Goal: Communication & Community: Participate in discussion

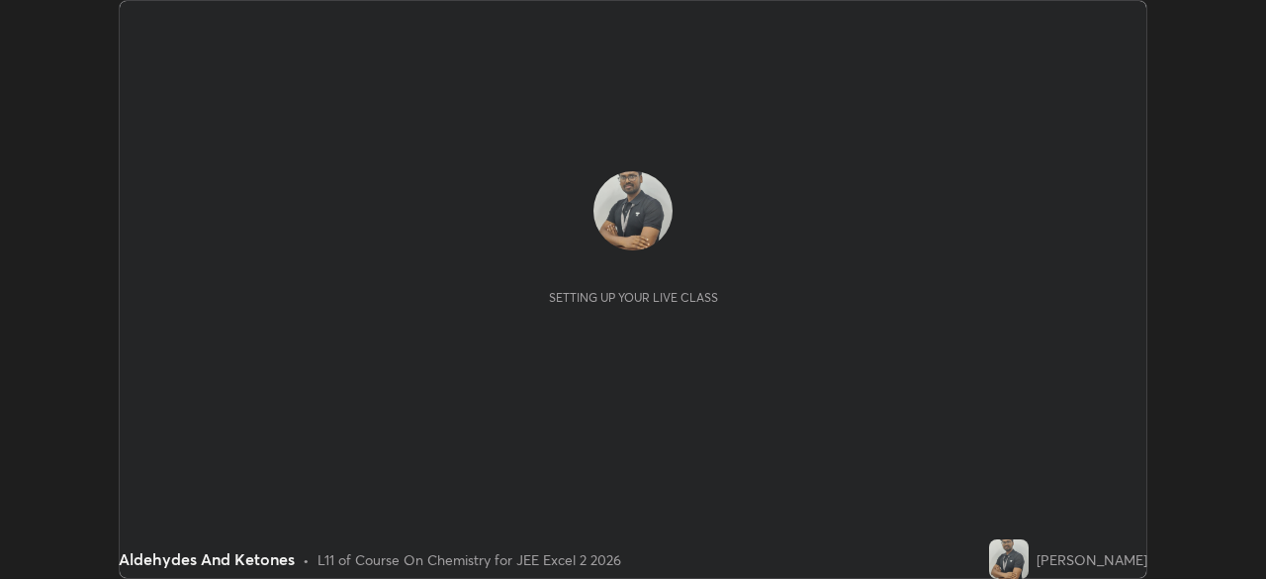
scroll to position [579, 1265]
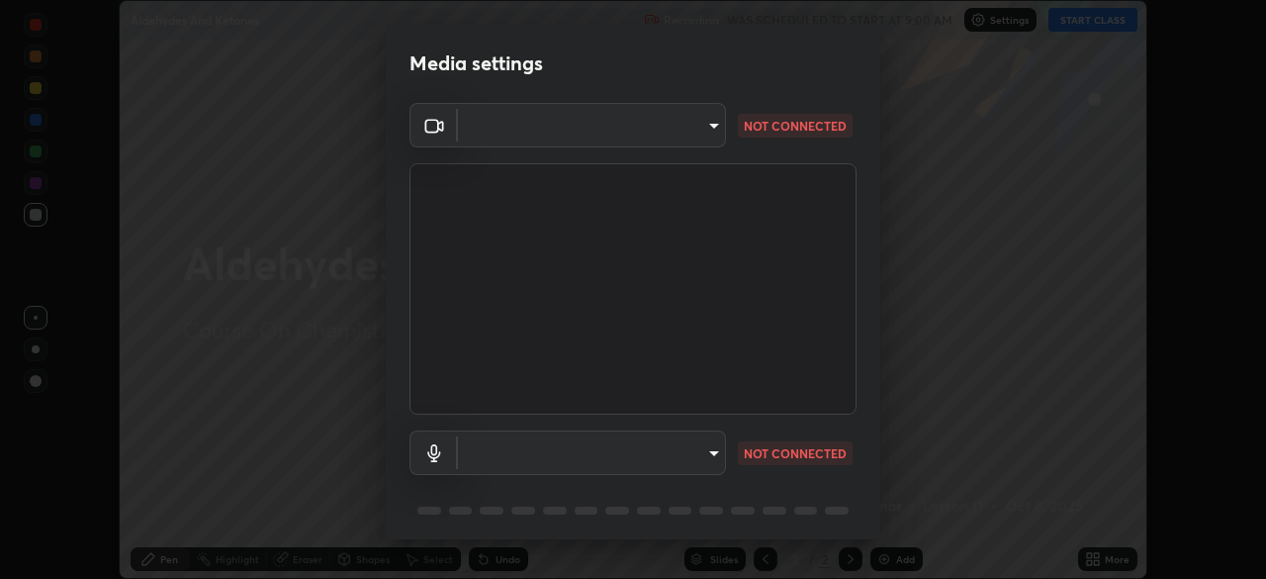
type input "39caa65dc23426385aa383ad0d0a4b68c28ae26f4a71cd21c25f84911154f6e3"
type input "default"
click at [716, 125] on body "Erase all Aldehydes And Ketones Recording WAS SCHEDULED TO START AT 9:00 AM Set…" at bounding box center [633, 289] width 1266 height 579
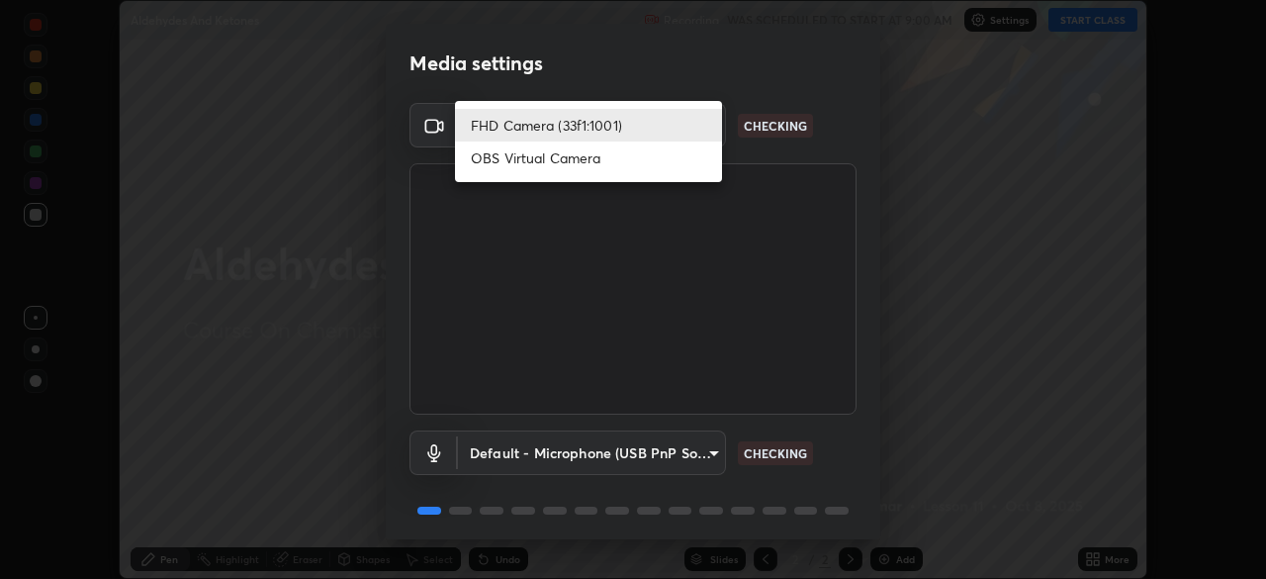
click at [681, 125] on li "FHD Camera (33f1:1001)" at bounding box center [588, 125] width 267 height 33
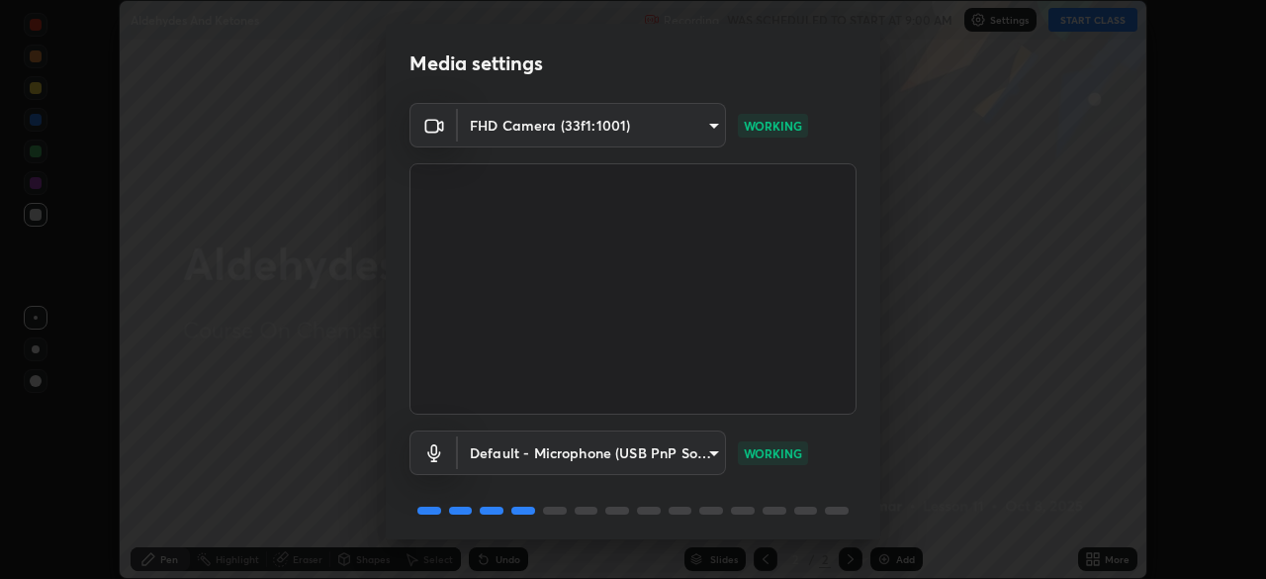
scroll to position [70, 0]
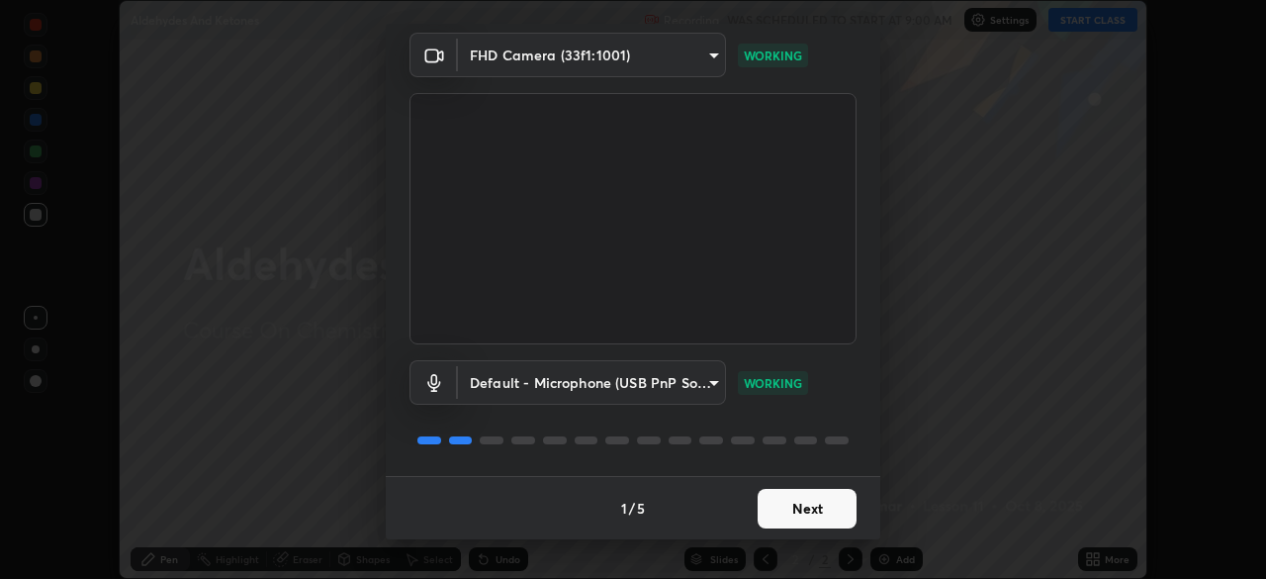
click at [823, 507] on button "Next" at bounding box center [807, 509] width 99 height 40
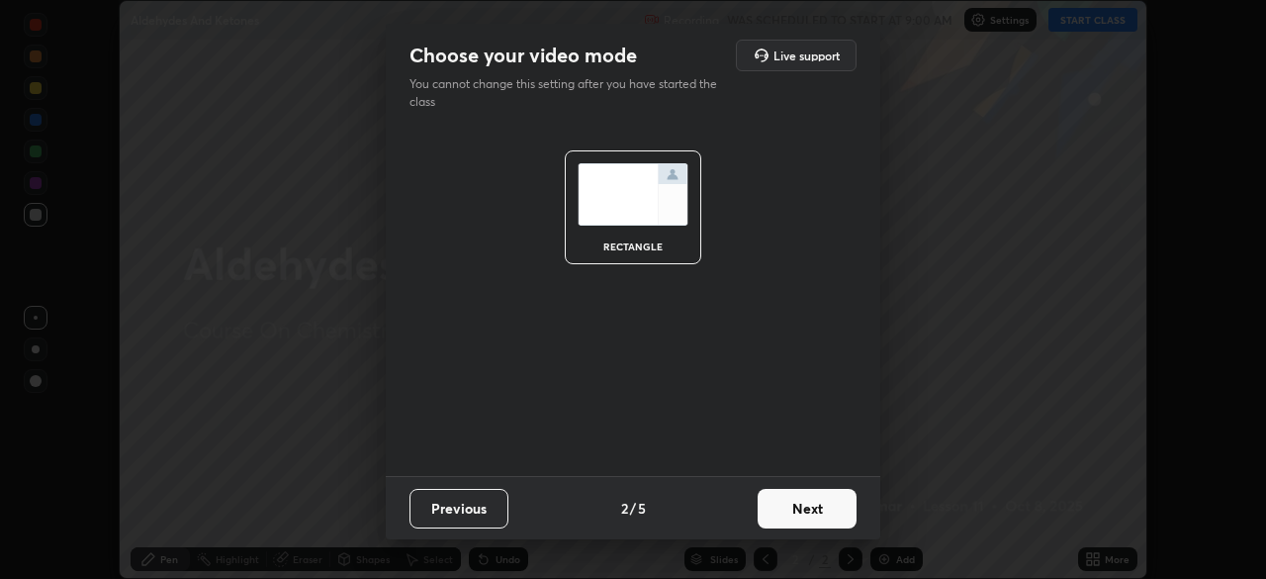
click at [813, 514] on button "Next" at bounding box center [807, 509] width 99 height 40
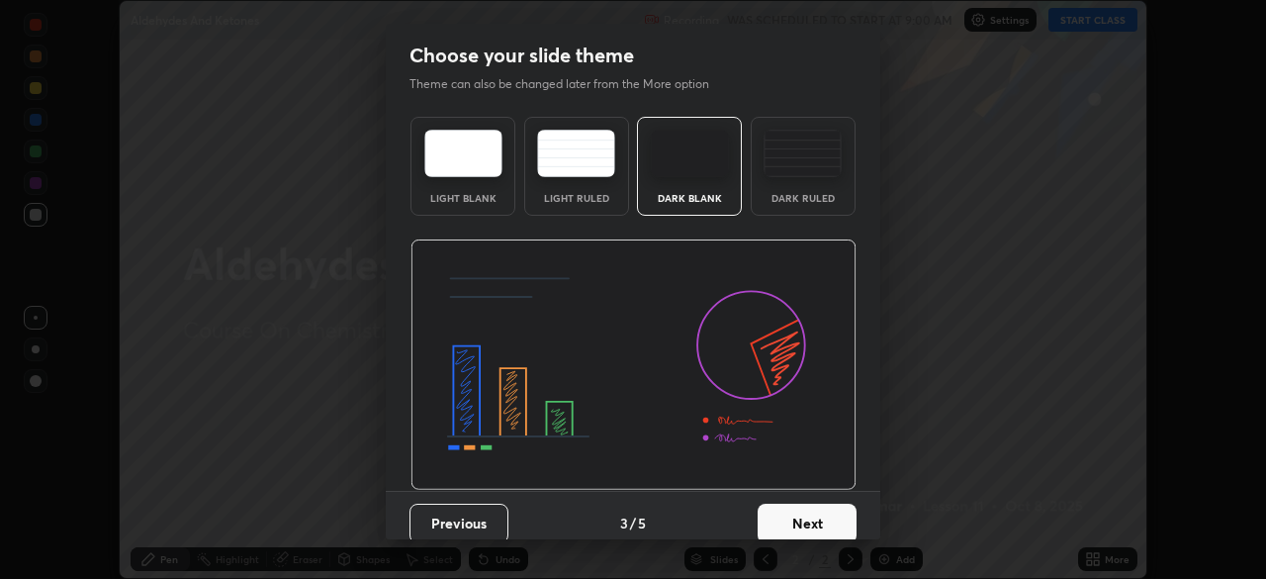
click at [811, 525] on button "Next" at bounding box center [807, 524] width 99 height 40
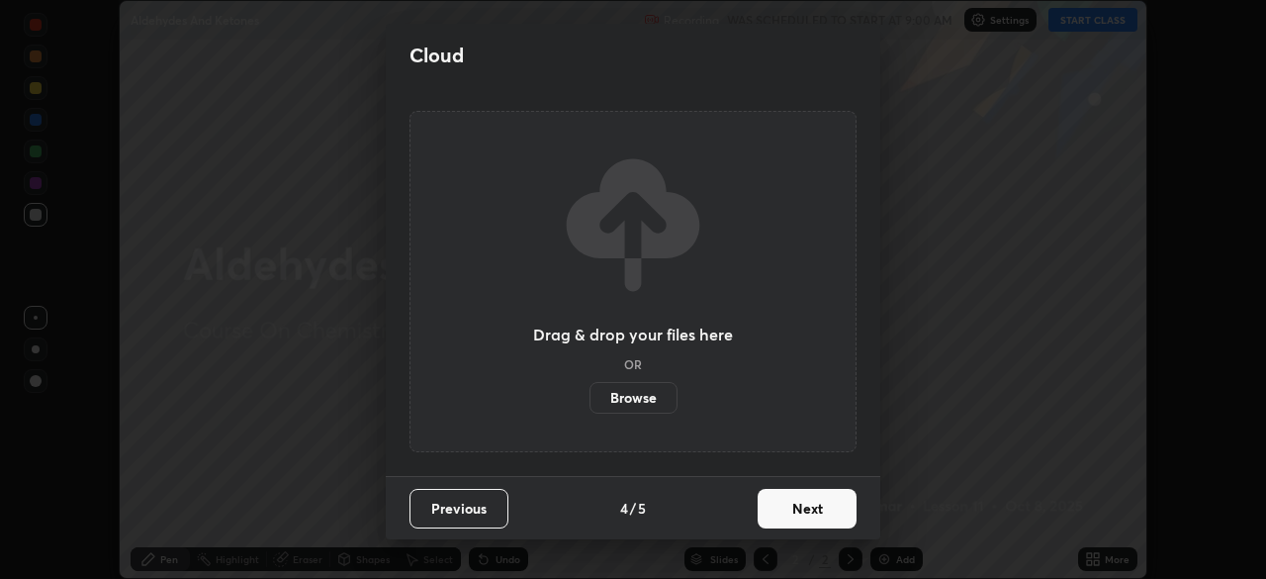
click at [815, 513] on button "Next" at bounding box center [807, 509] width 99 height 40
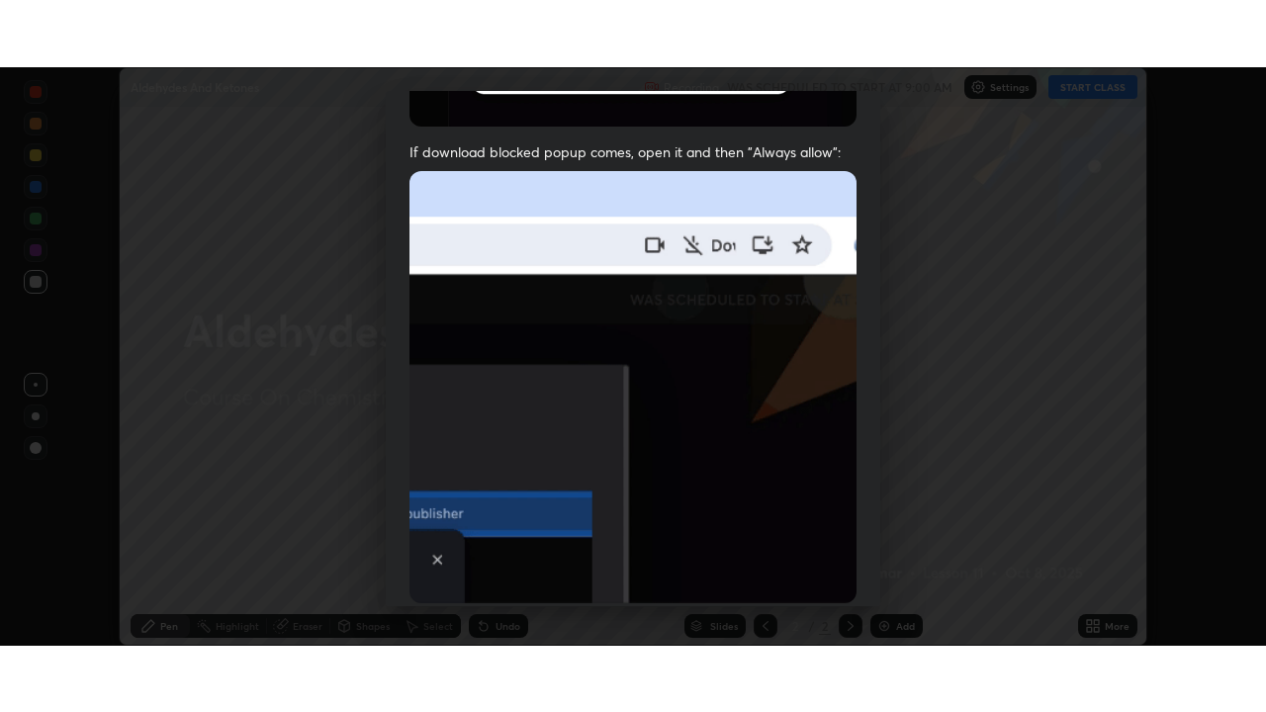
scroll to position [474, 0]
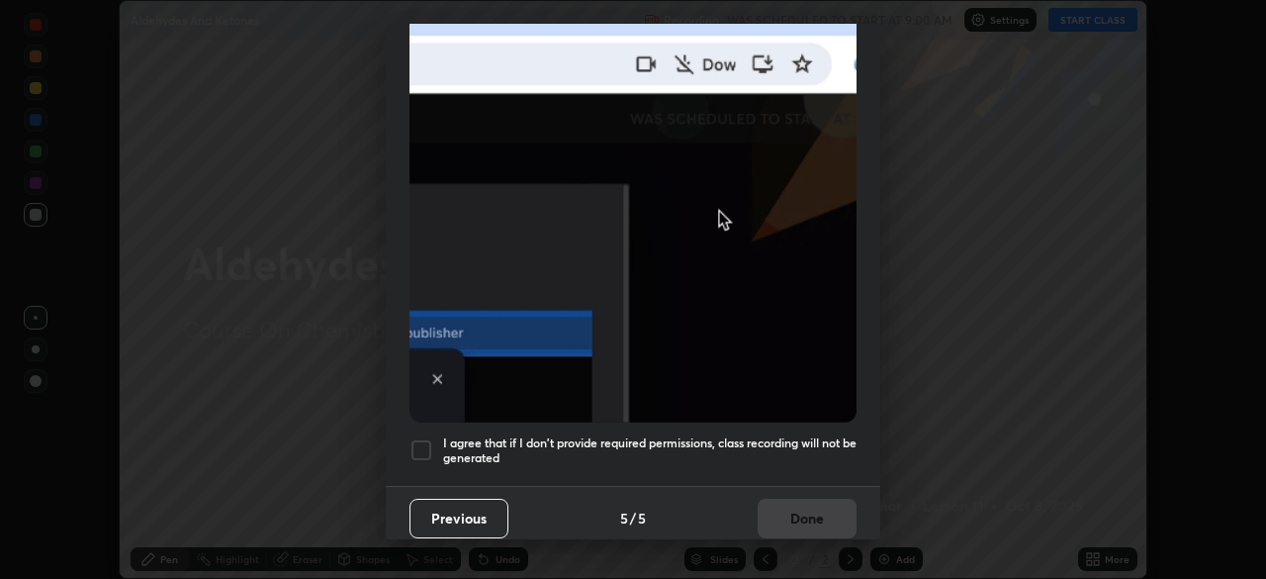
click at [428, 438] on div at bounding box center [422, 450] width 24 height 24
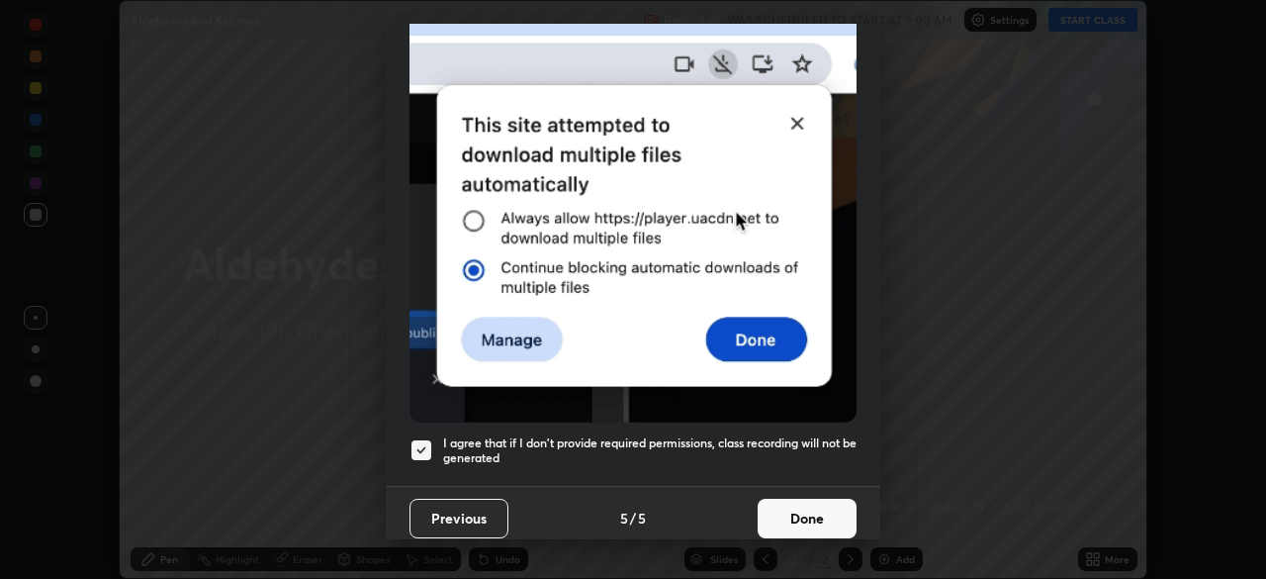
click at [793, 505] on button "Done" at bounding box center [807, 519] width 99 height 40
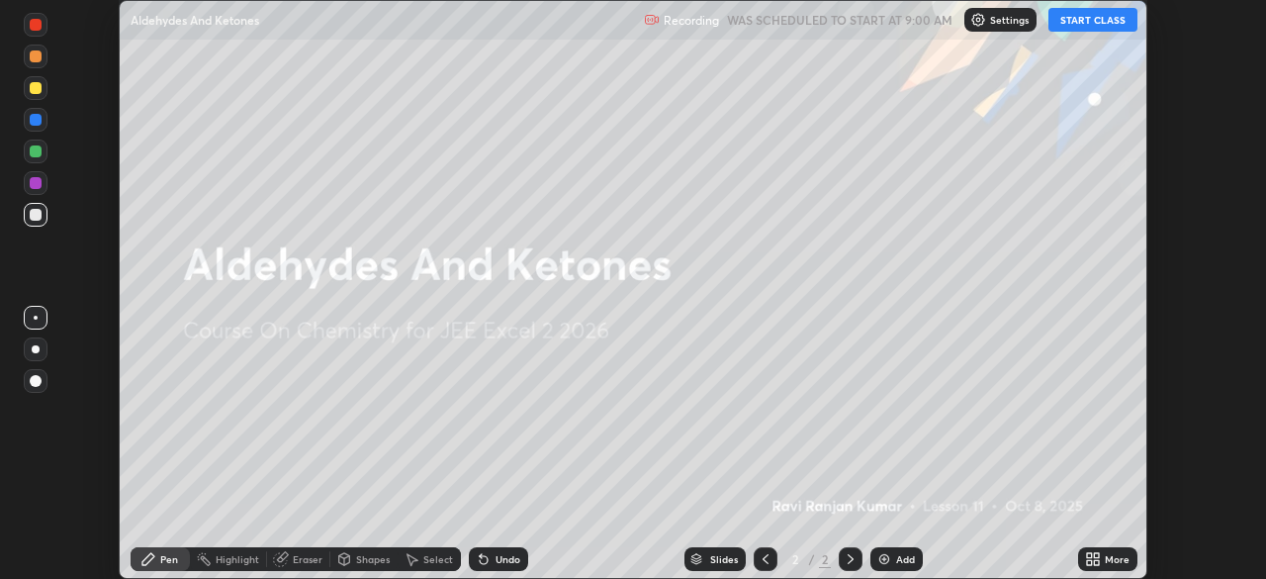
click at [1077, 21] on button "START CLASS" at bounding box center [1093, 20] width 89 height 24
click at [1096, 559] on icon at bounding box center [1093, 559] width 16 height 16
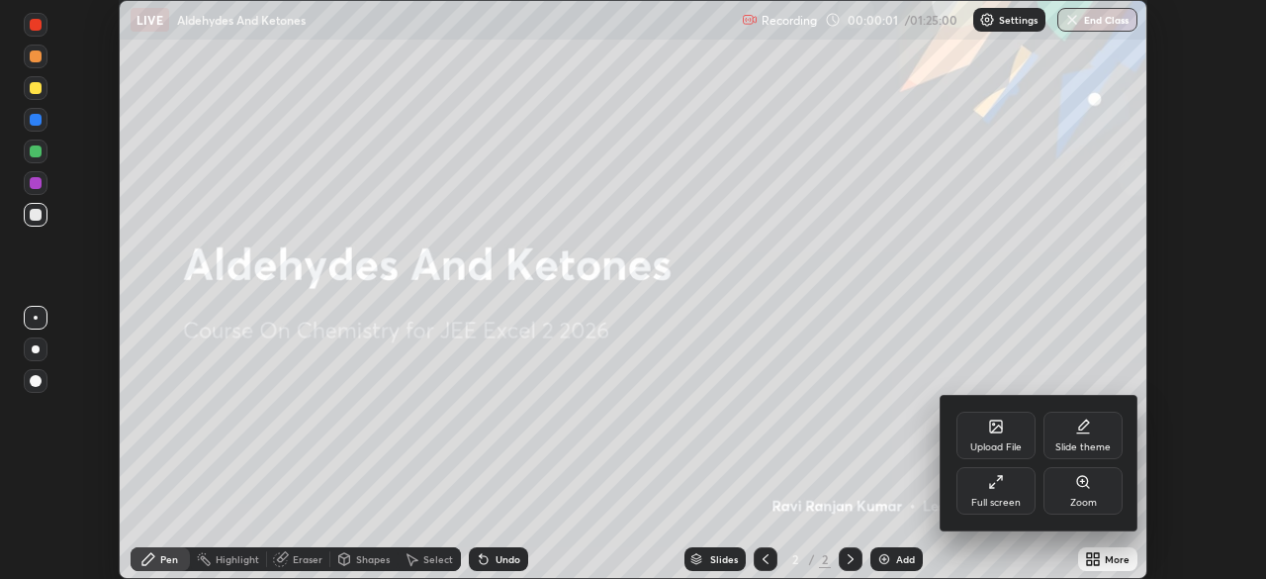
click at [987, 498] on div "Full screen" at bounding box center [996, 503] width 49 height 10
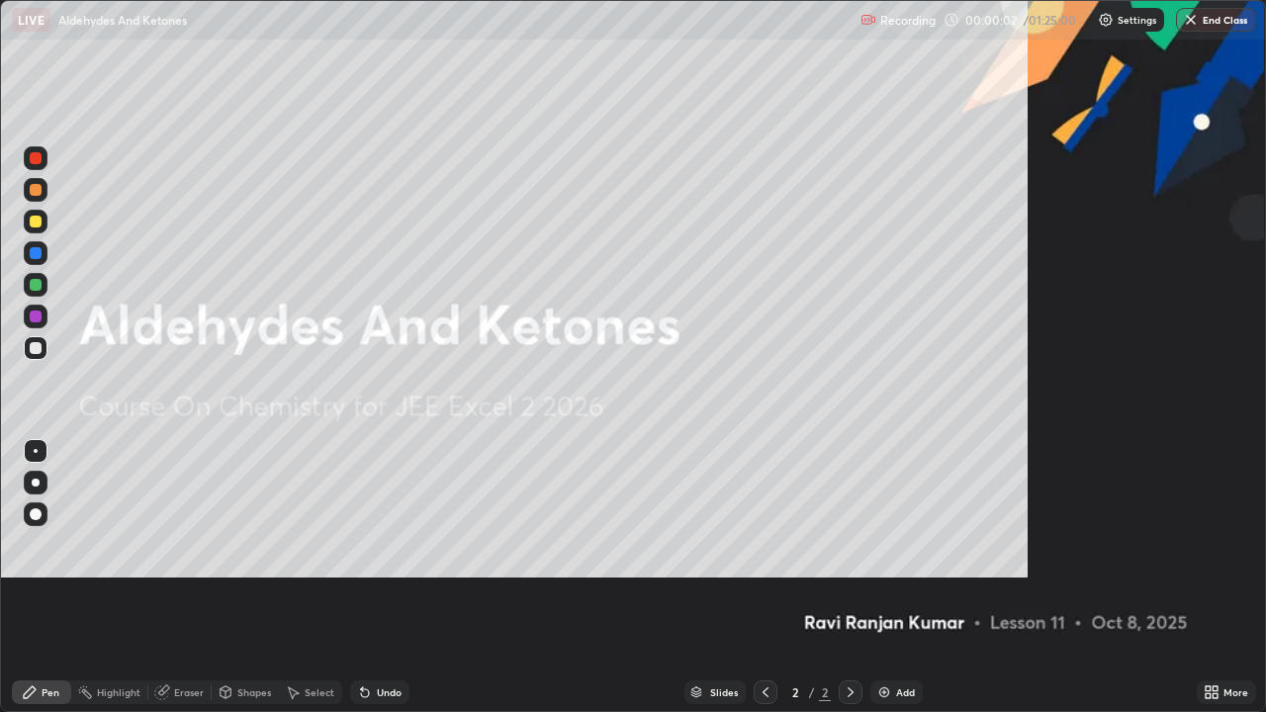
scroll to position [712, 1266]
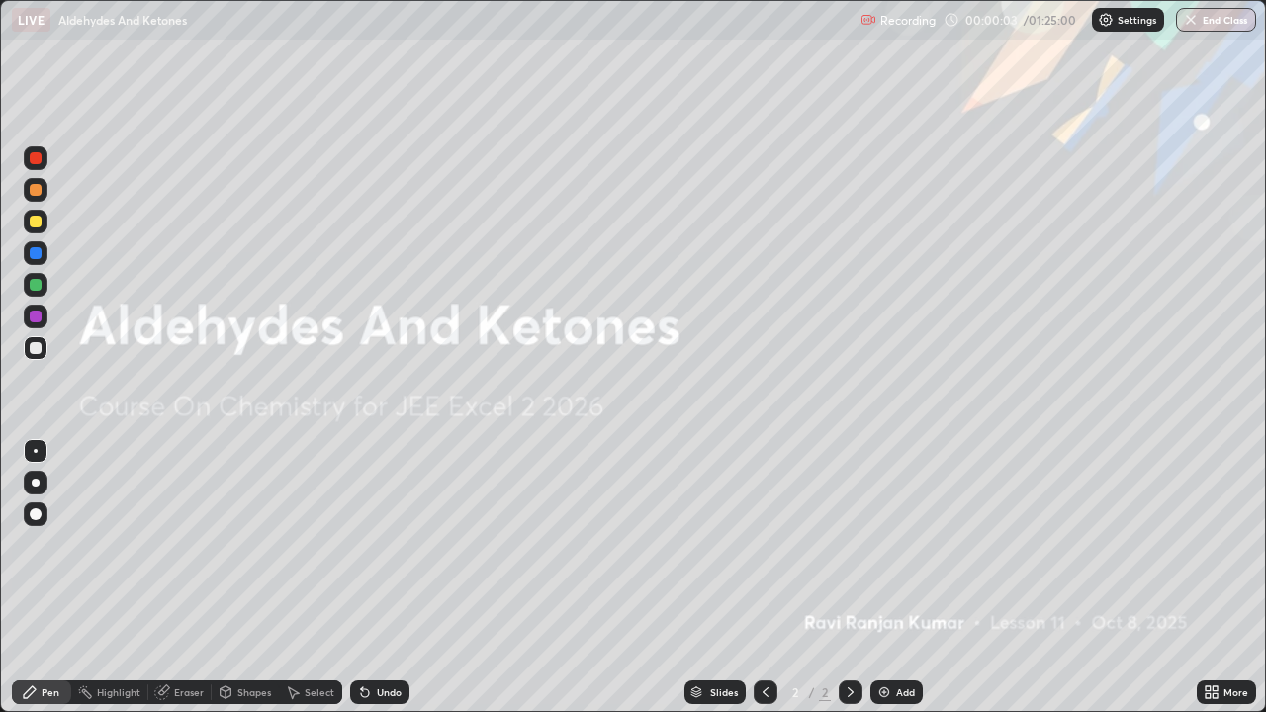
click at [884, 578] on img at bounding box center [885, 693] width 16 height 16
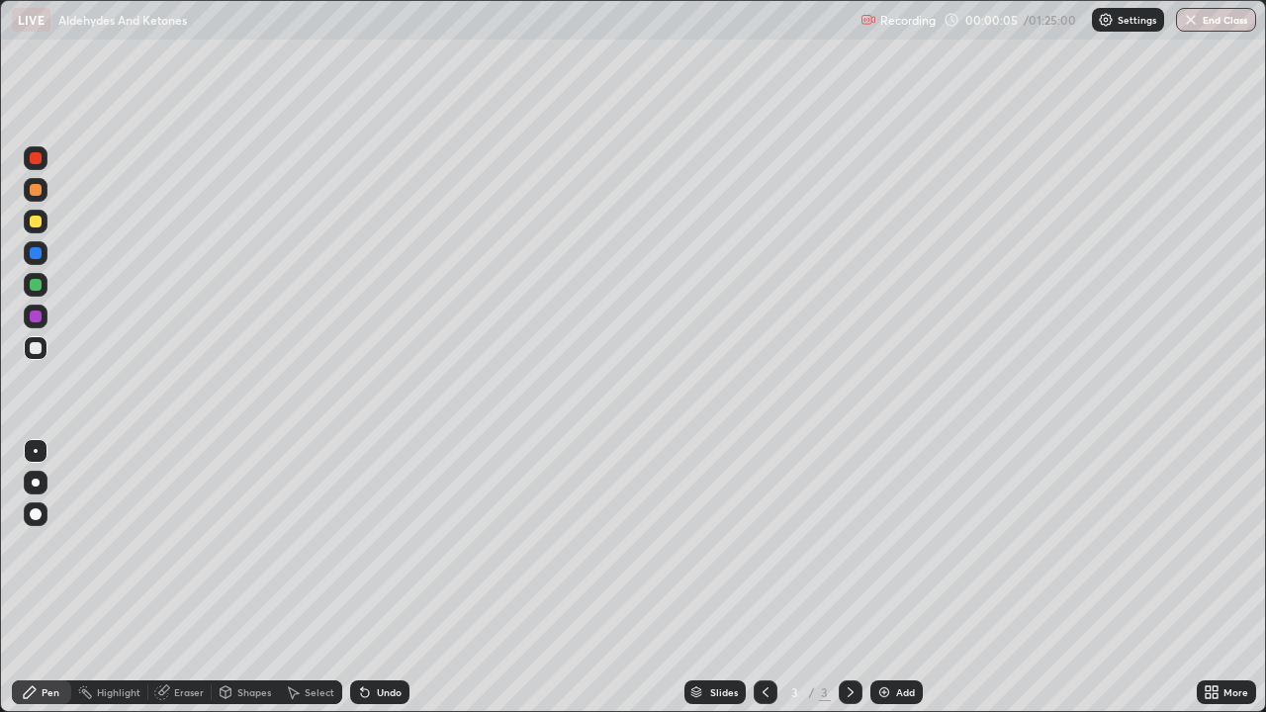
click at [43, 229] on div at bounding box center [36, 222] width 24 height 24
click at [39, 347] on div at bounding box center [36, 348] width 12 height 12
click at [50, 312] on div at bounding box center [36, 317] width 32 height 32
click at [377, 578] on div "Undo" at bounding box center [389, 693] width 25 height 10
click at [381, 578] on div "Undo" at bounding box center [379, 693] width 59 height 24
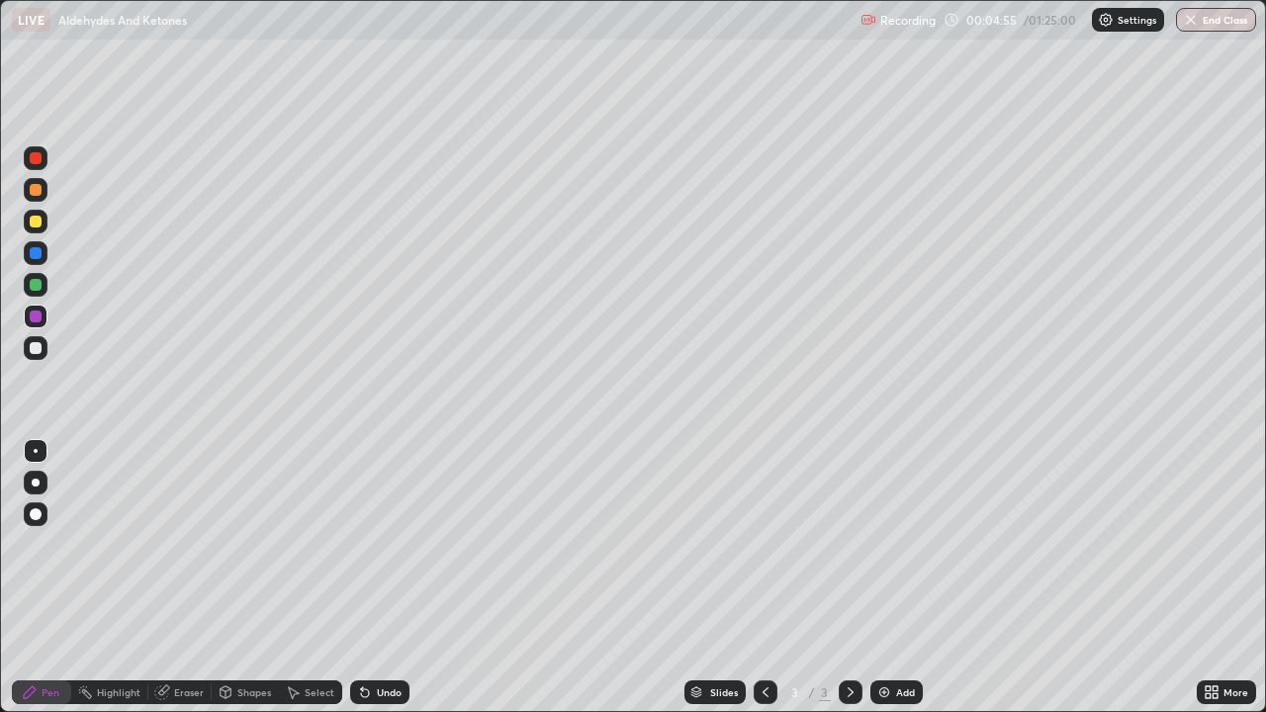
click at [385, 578] on div "Undo" at bounding box center [389, 693] width 25 height 10
click at [38, 351] on div at bounding box center [36, 348] width 12 height 12
click at [884, 578] on img at bounding box center [885, 693] width 16 height 16
click at [391, 578] on div "Undo" at bounding box center [389, 693] width 25 height 10
click at [386, 578] on div "Undo" at bounding box center [389, 693] width 25 height 10
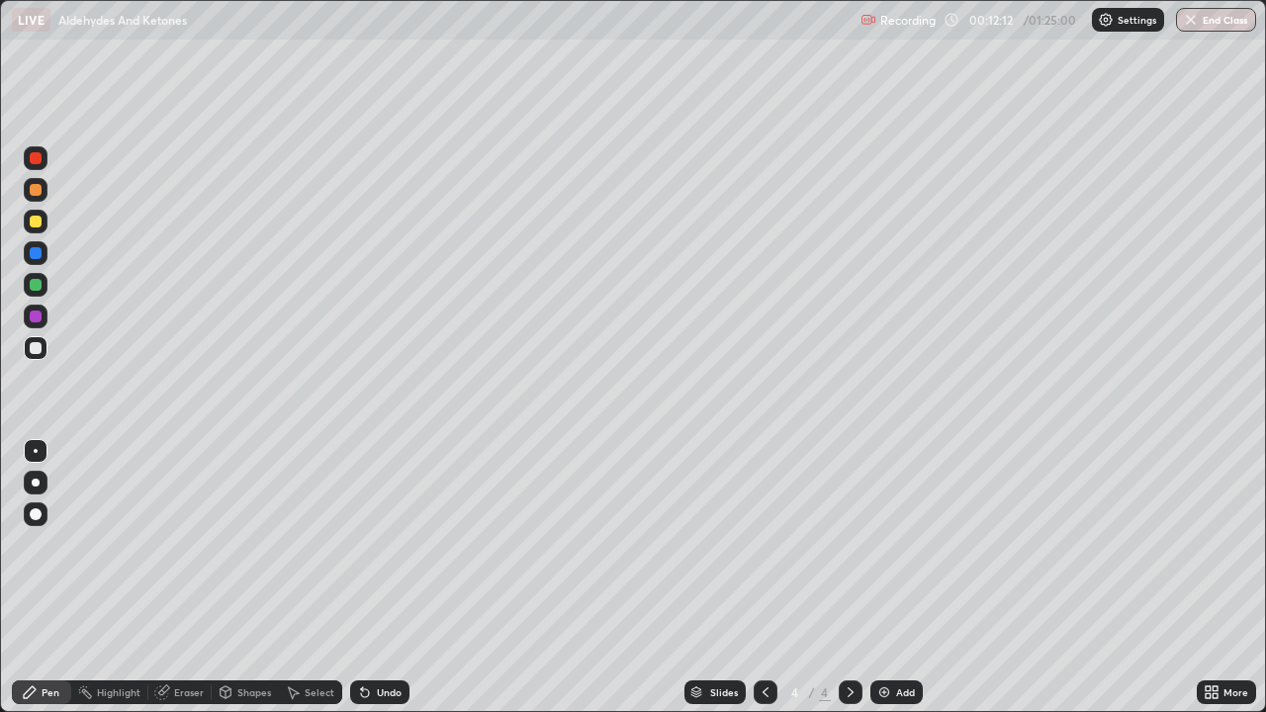
click at [386, 578] on div "Undo" at bounding box center [389, 693] width 25 height 10
click at [36, 230] on div at bounding box center [36, 222] width 24 height 24
click at [35, 352] on div at bounding box center [36, 348] width 12 height 12
click at [192, 578] on div "Eraser" at bounding box center [189, 693] width 30 height 10
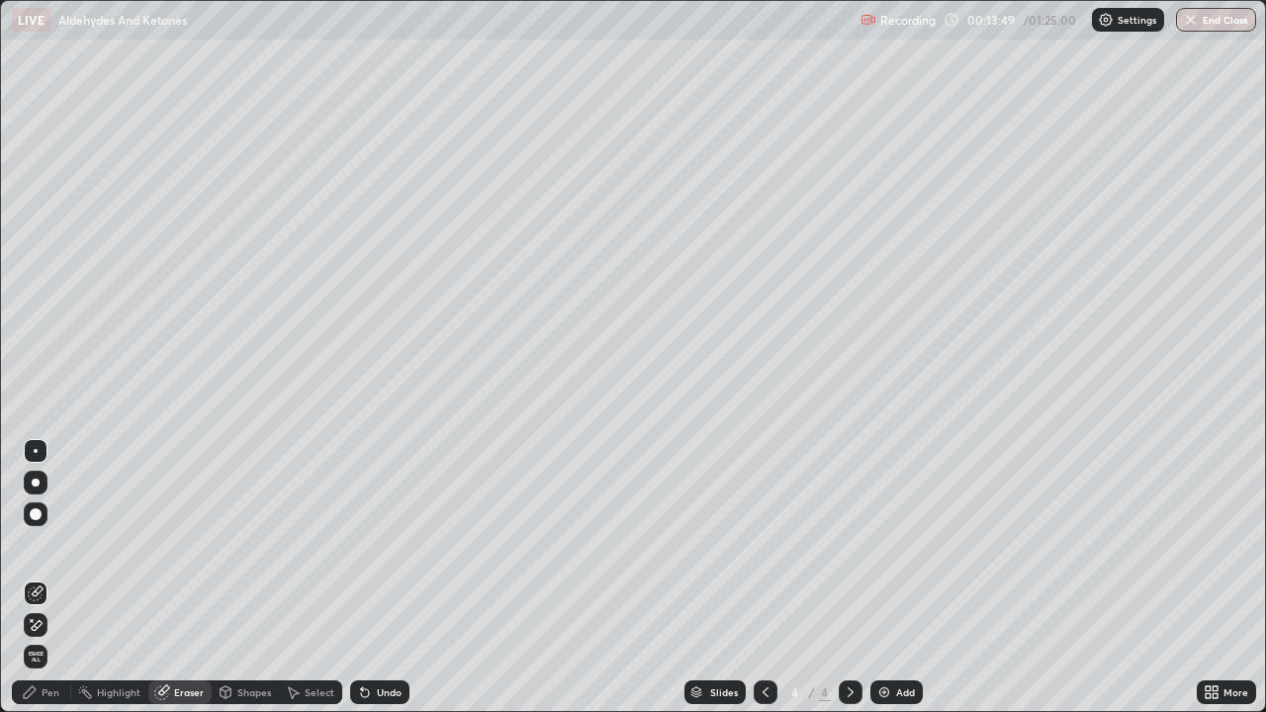
click at [58, 578] on div "Pen" at bounding box center [51, 693] width 18 height 10
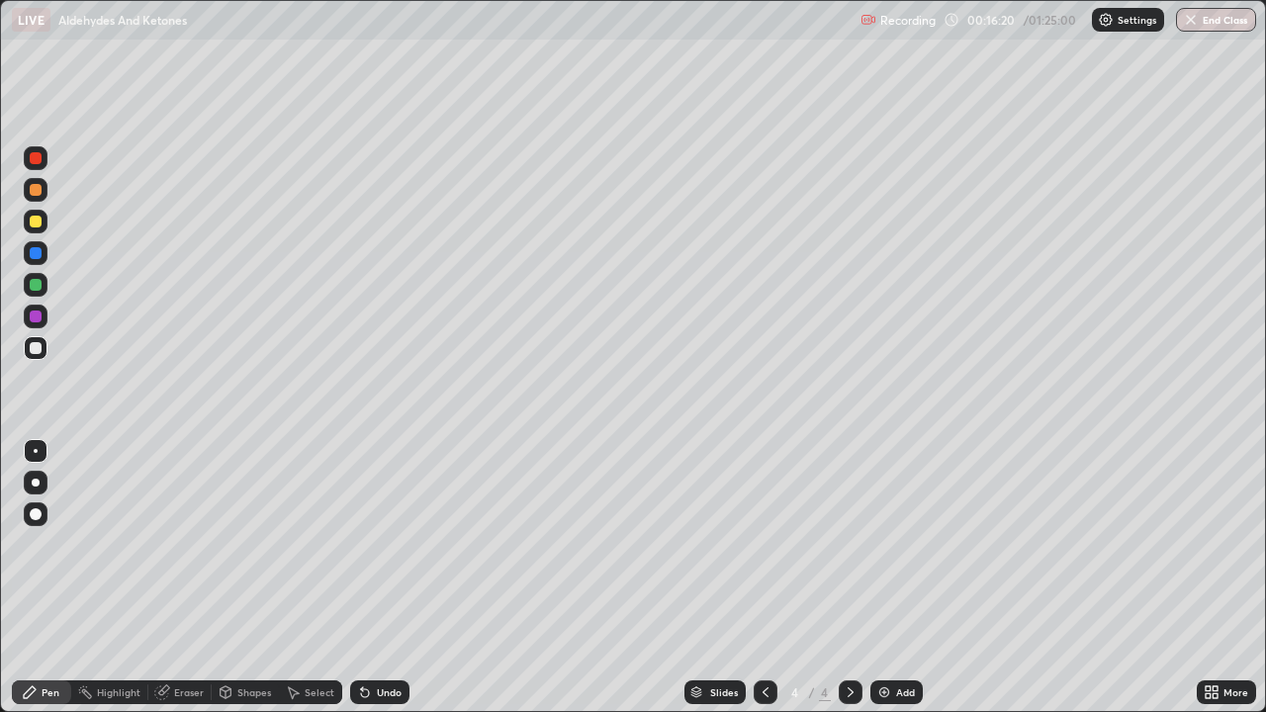
click at [192, 578] on div "Eraser" at bounding box center [189, 693] width 30 height 10
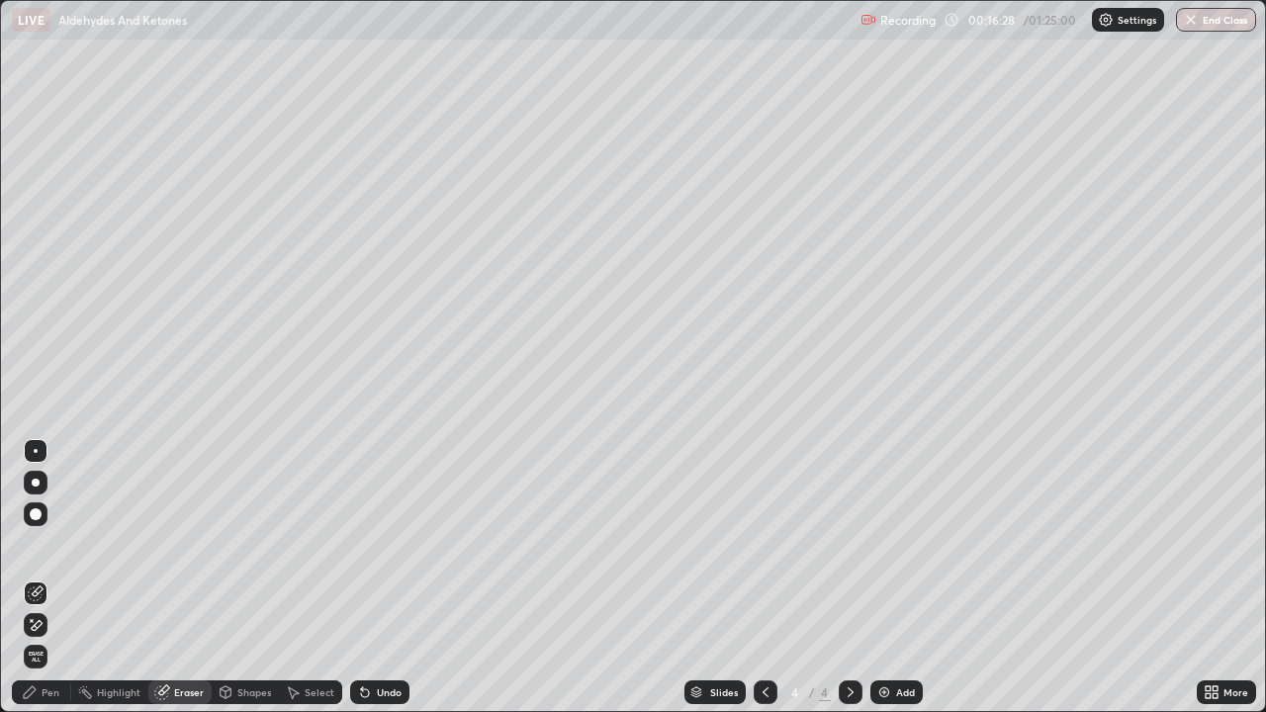
click at [61, 578] on div "Pen" at bounding box center [41, 693] width 59 height 24
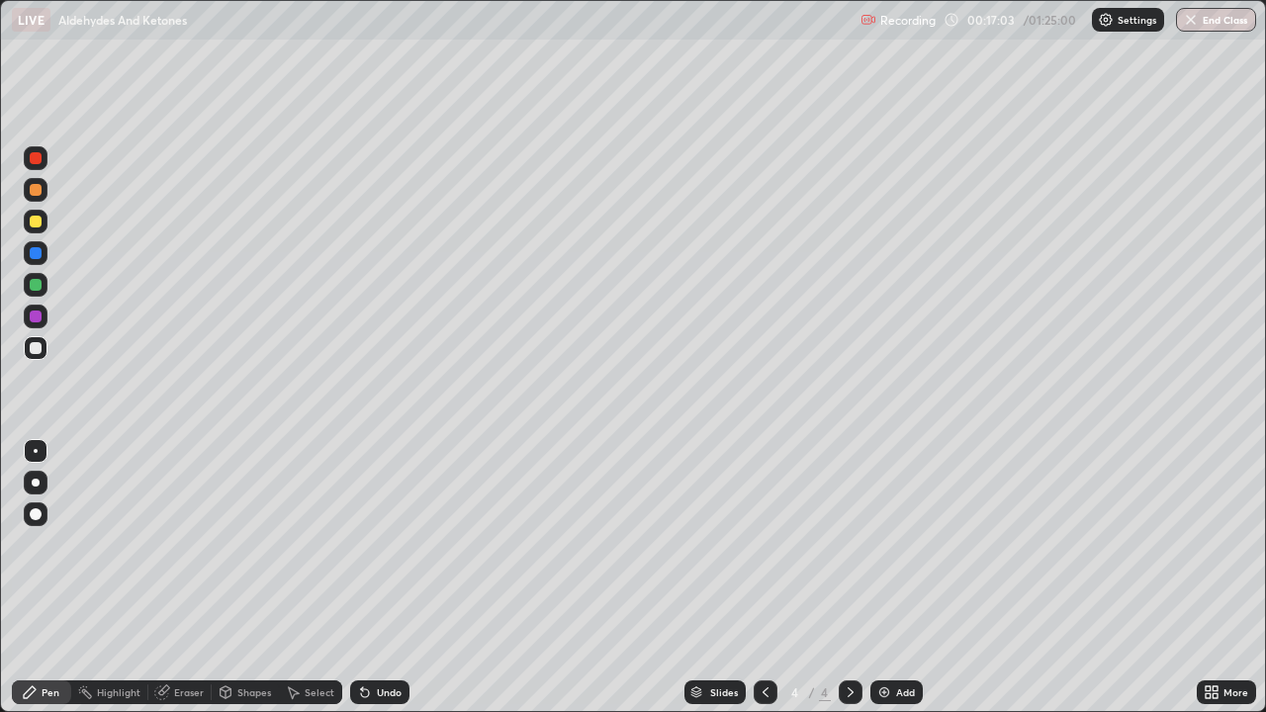
click at [38, 223] on div at bounding box center [36, 222] width 12 height 12
click at [890, 578] on div "Add" at bounding box center [897, 693] width 52 height 24
click at [40, 222] on div at bounding box center [36, 222] width 12 height 12
click at [188, 578] on div "Eraser" at bounding box center [189, 693] width 30 height 10
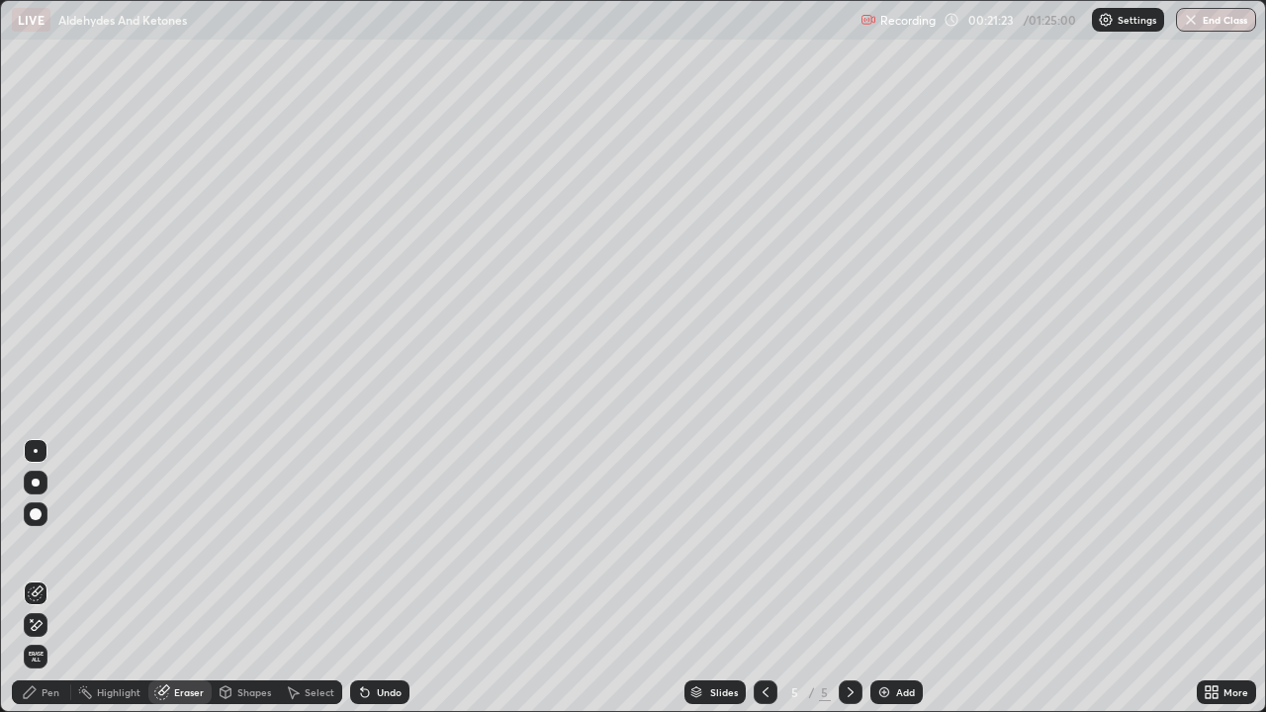
click at [59, 578] on div "Pen" at bounding box center [41, 693] width 59 height 24
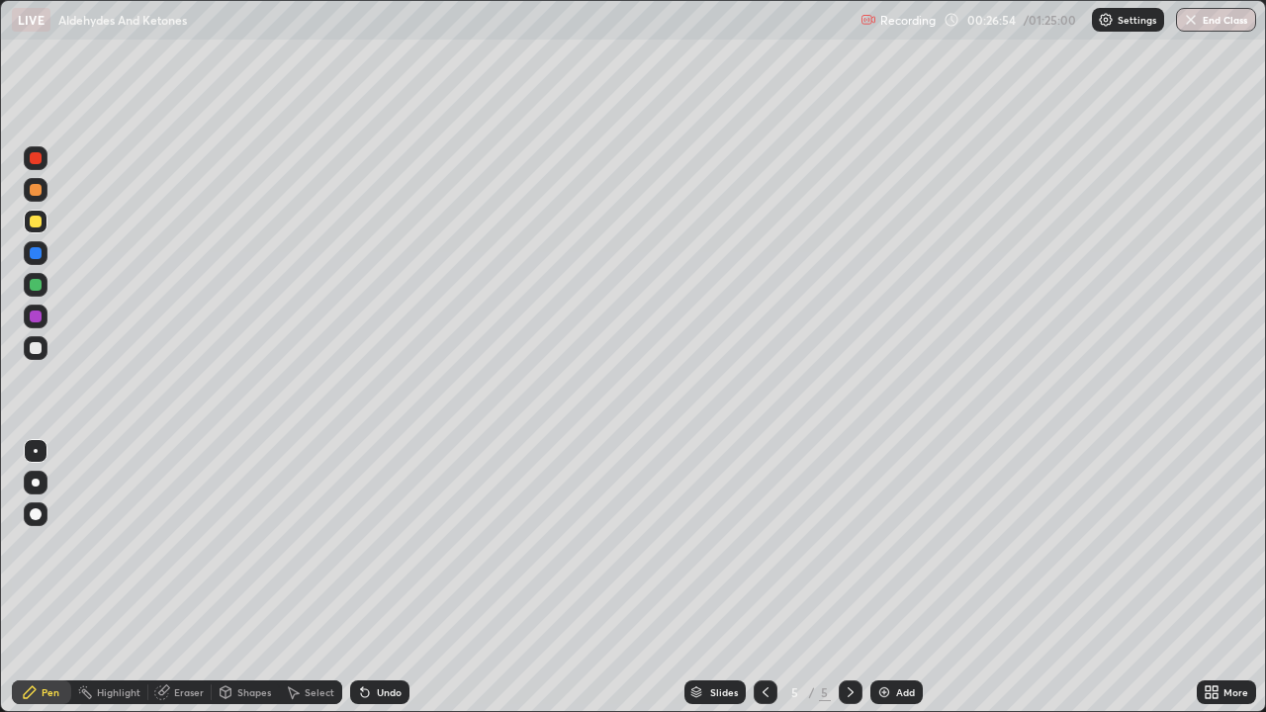
click at [381, 578] on div "Undo" at bounding box center [389, 693] width 25 height 10
click at [47, 351] on div at bounding box center [36, 348] width 24 height 24
click at [36, 350] on div at bounding box center [36, 348] width 12 height 12
click at [885, 578] on img at bounding box center [885, 693] width 16 height 16
click at [377, 578] on div "Undo" at bounding box center [389, 693] width 25 height 10
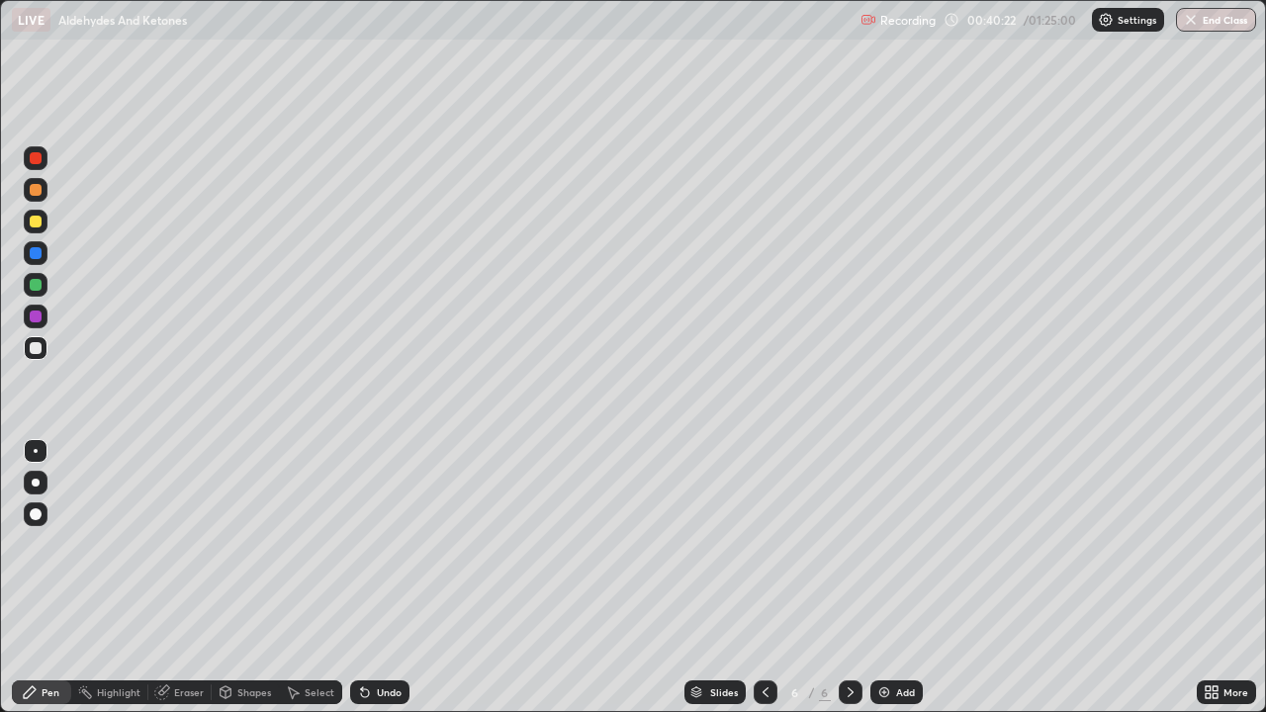
click at [385, 578] on div "Undo" at bounding box center [389, 693] width 25 height 10
click at [887, 578] on img at bounding box center [885, 693] width 16 height 16
click at [34, 226] on div at bounding box center [36, 222] width 12 height 12
click at [37, 349] on div at bounding box center [36, 348] width 12 height 12
click at [37, 222] on div at bounding box center [36, 222] width 12 height 12
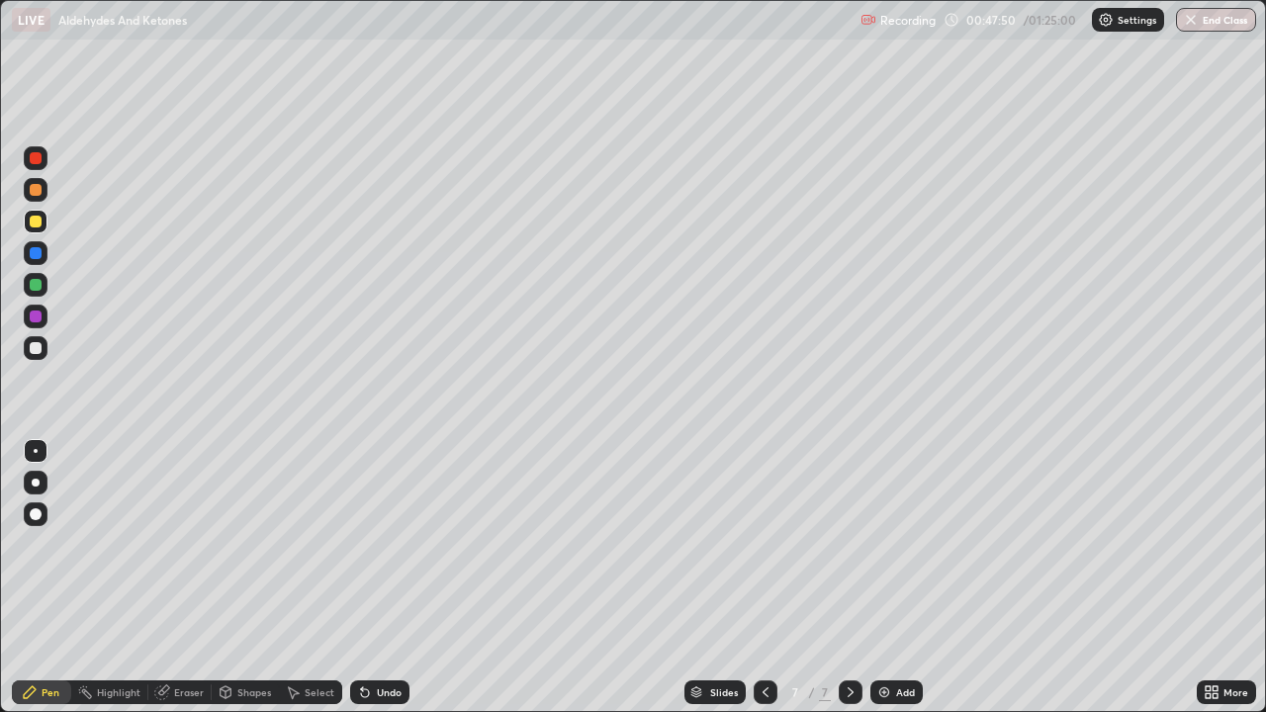
click at [378, 578] on div "Undo" at bounding box center [389, 693] width 25 height 10
click at [893, 578] on div "Add" at bounding box center [897, 693] width 52 height 24
click at [37, 348] on div at bounding box center [36, 348] width 12 height 12
click at [392, 578] on div "Undo" at bounding box center [379, 693] width 59 height 24
click at [393, 578] on div "Undo" at bounding box center [389, 693] width 25 height 10
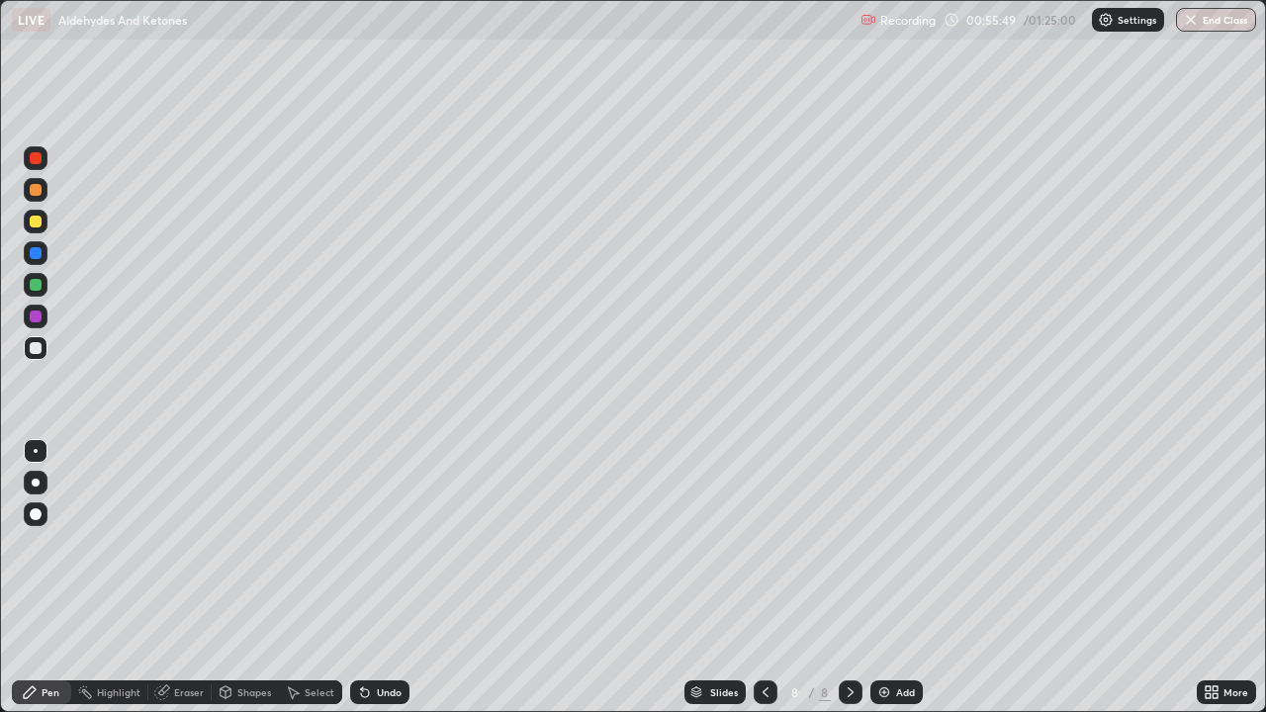
click at [887, 578] on img at bounding box center [885, 693] width 16 height 16
click at [37, 222] on div at bounding box center [36, 222] width 12 height 12
click at [384, 578] on div "Undo" at bounding box center [389, 693] width 25 height 10
click at [195, 578] on div "Eraser" at bounding box center [189, 693] width 30 height 10
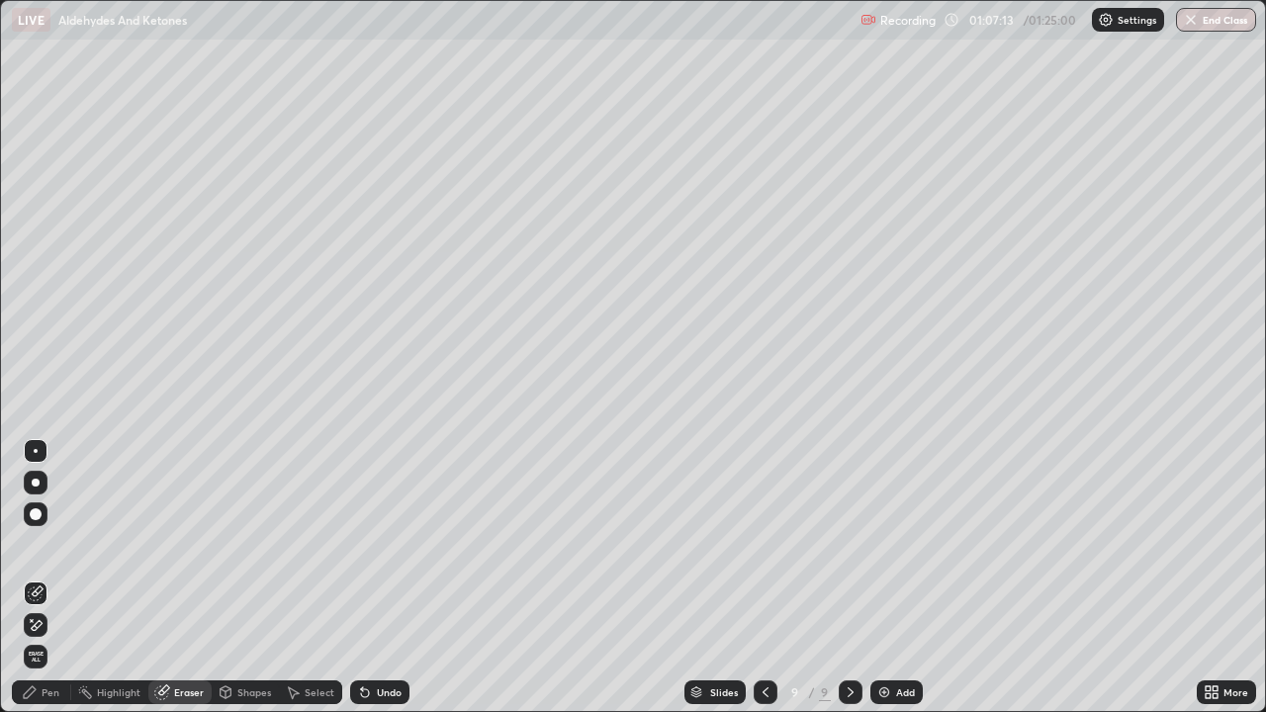
click at [61, 578] on div "Pen" at bounding box center [41, 693] width 59 height 24
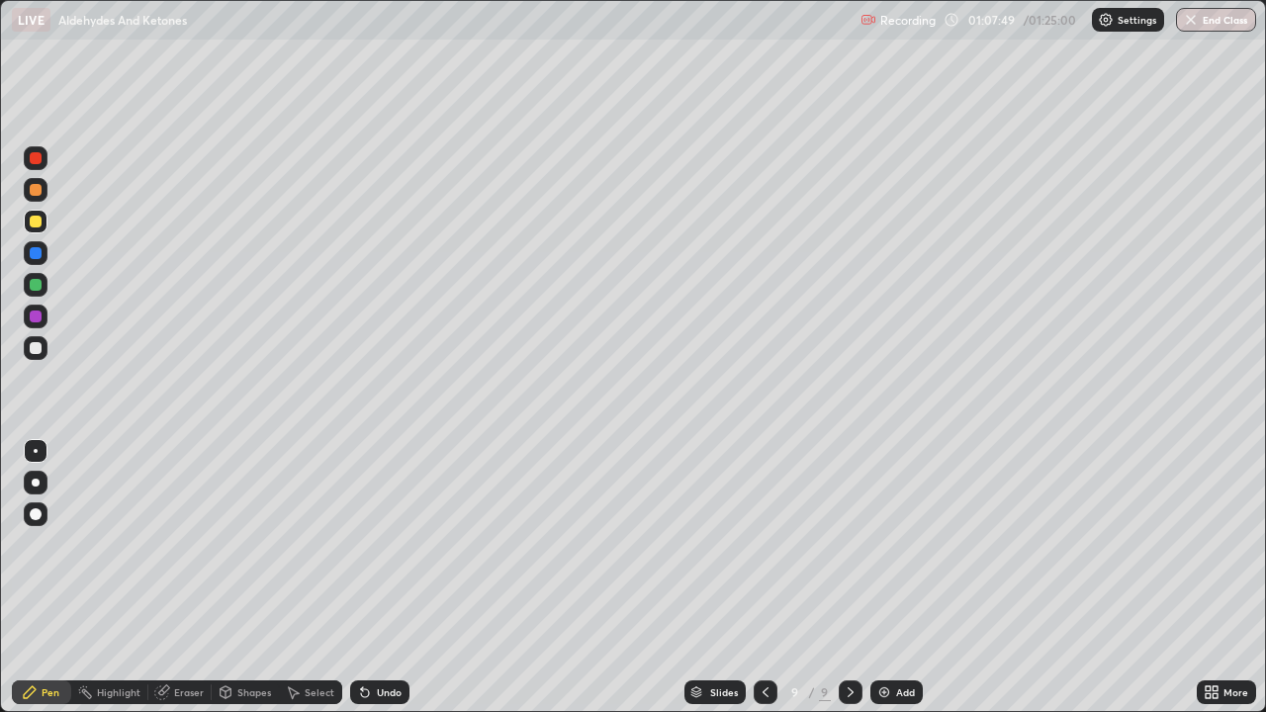
click at [37, 348] on div at bounding box center [36, 348] width 12 height 12
click at [888, 578] on img at bounding box center [885, 693] width 16 height 16
click at [57, 110] on div "Erase all" at bounding box center [35, 356] width 47 height 633
click at [387, 578] on div "Undo" at bounding box center [389, 693] width 25 height 10
click at [37, 222] on div at bounding box center [36, 222] width 12 height 12
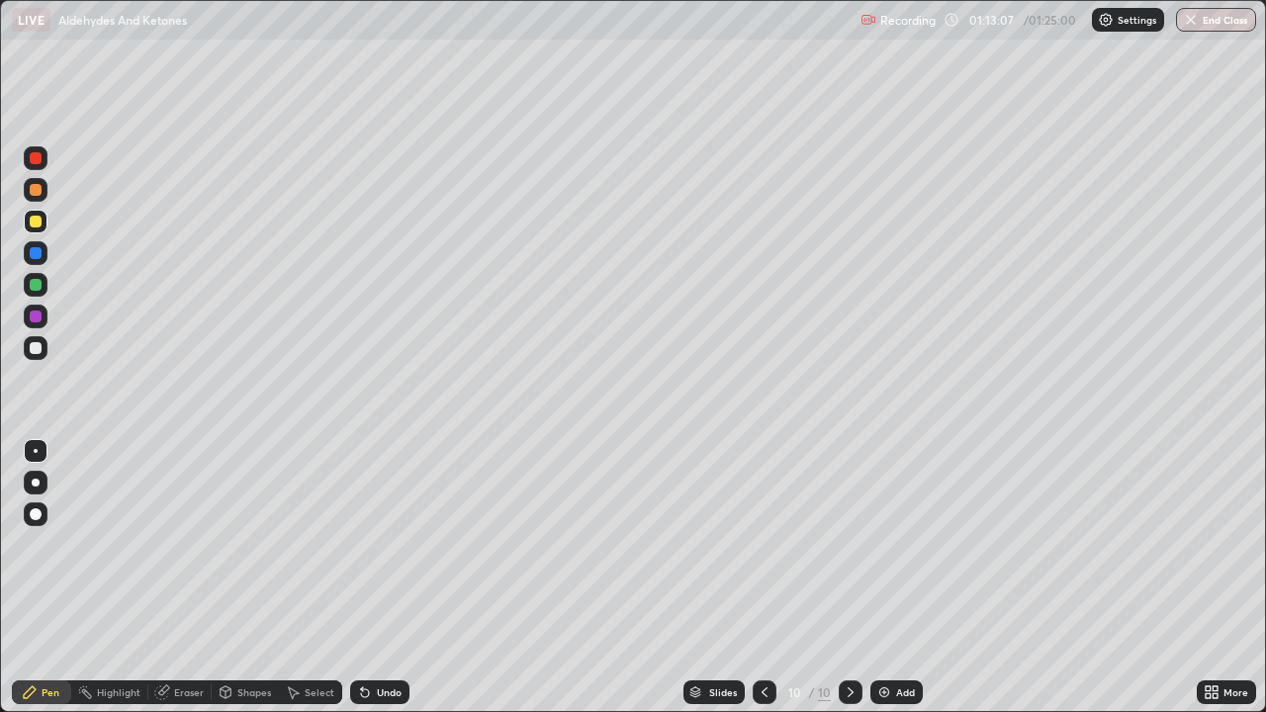
click at [387, 578] on div "Undo" at bounding box center [389, 693] width 25 height 10
click at [383, 578] on div "Undo" at bounding box center [389, 693] width 25 height 10
click at [388, 578] on div "Undo" at bounding box center [389, 693] width 25 height 10
click at [383, 578] on div "Undo" at bounding box center [389, 693] width 25 height 10
click at [377, 578] on div "Undo" at bounding box center [389, 693] width 25 height 10
